Goal: Navigation & Orientation: Find specific page/section

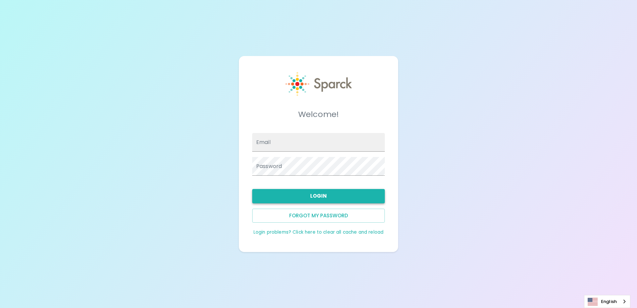
type input "[EMAIL_ADDRESS][DOMAIN_NAME]"
click at [307, 196] on button "Login" at bounding box center [318, 196] width 133 height 14
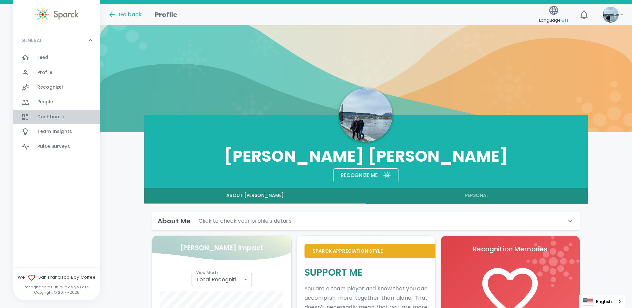
click at [52, 118] on span "Dashboard" at bounding box center [50, 117] width 27 height 7
